Goal: Transaction & Acquisition: Purchase product/service

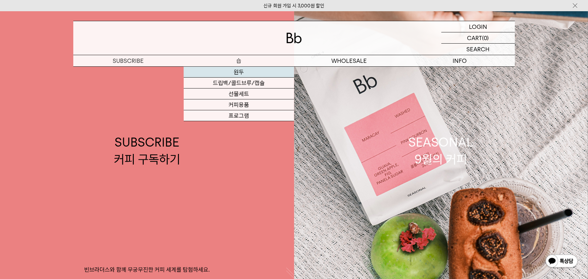
click at [236, 70] on link "원두" at bounding box center [239, 72] width 111 height 11
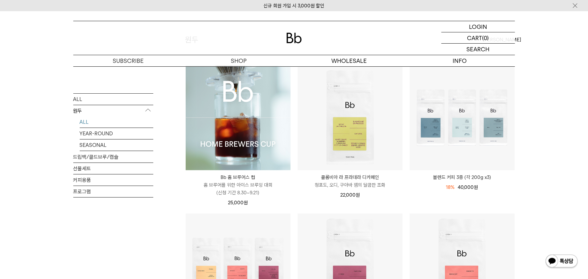
scroll to position [83, 0]
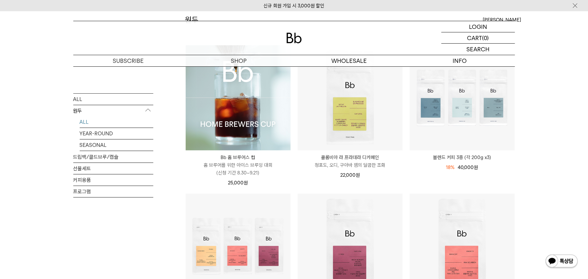
click at [236, 124] on img at bounding box center [238, 97] width 105 height 105
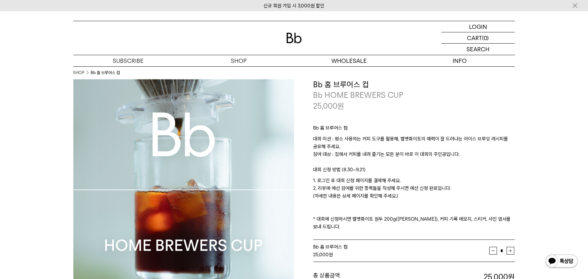
click at [354, 204] on p "1. 로그인 후 대회 신청 페이지를 결제해 주세요. 2. 리뷰에 예선 참여를 위한 항목들을 작성해 주시면 예선 신청 완료입니다. (자세한 내용…" at bounding box center [415, 204] width 202 height 54
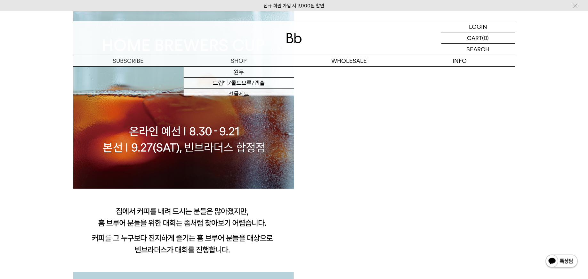
scroll to position [508, 0]
